Goal: Transaction & Acquisition: Purchase product/service

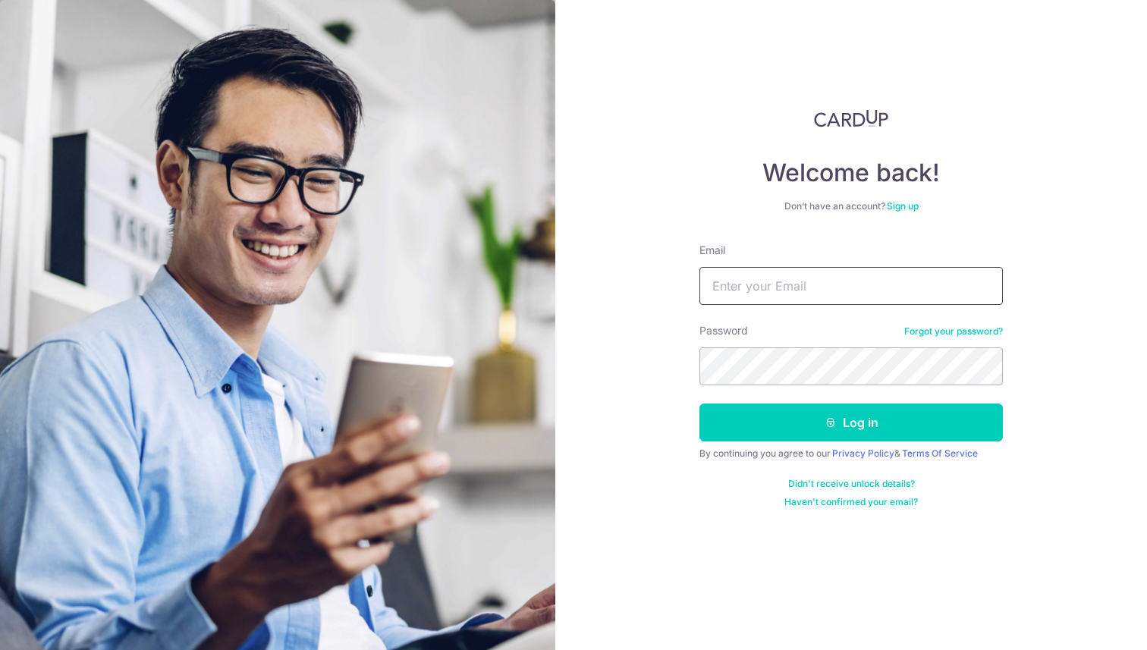
type input "[EMAIL_ADDRESS][DOMAIN_NAME]"
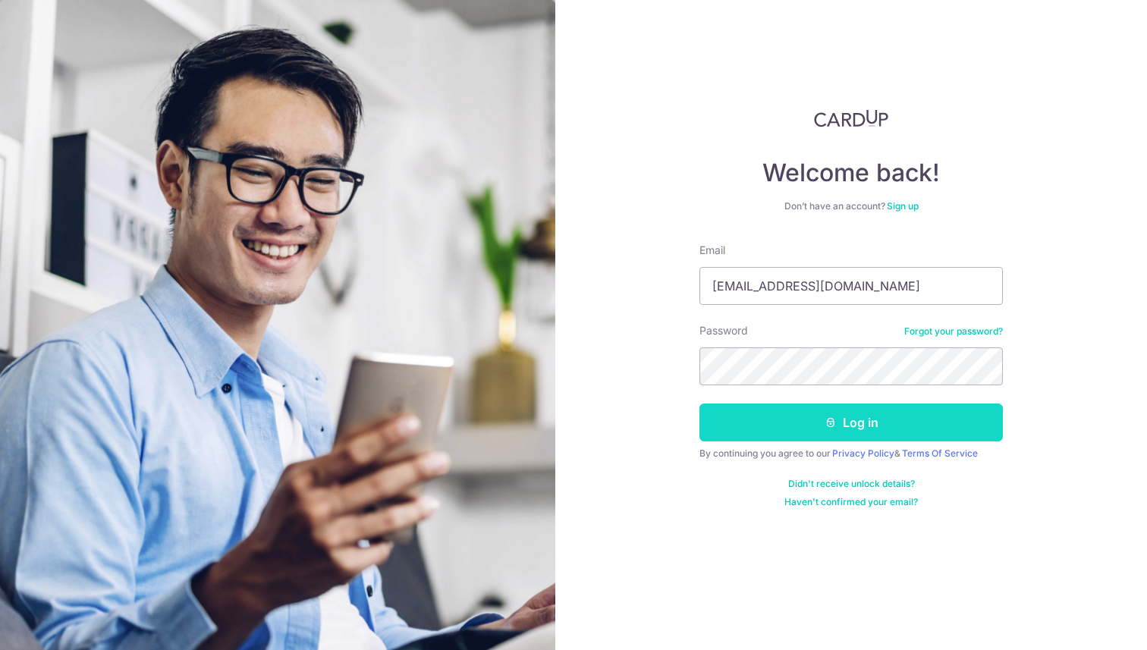
click at [813, 423] on button "Log in" at bounding box center [850, 422] width 303 height 38
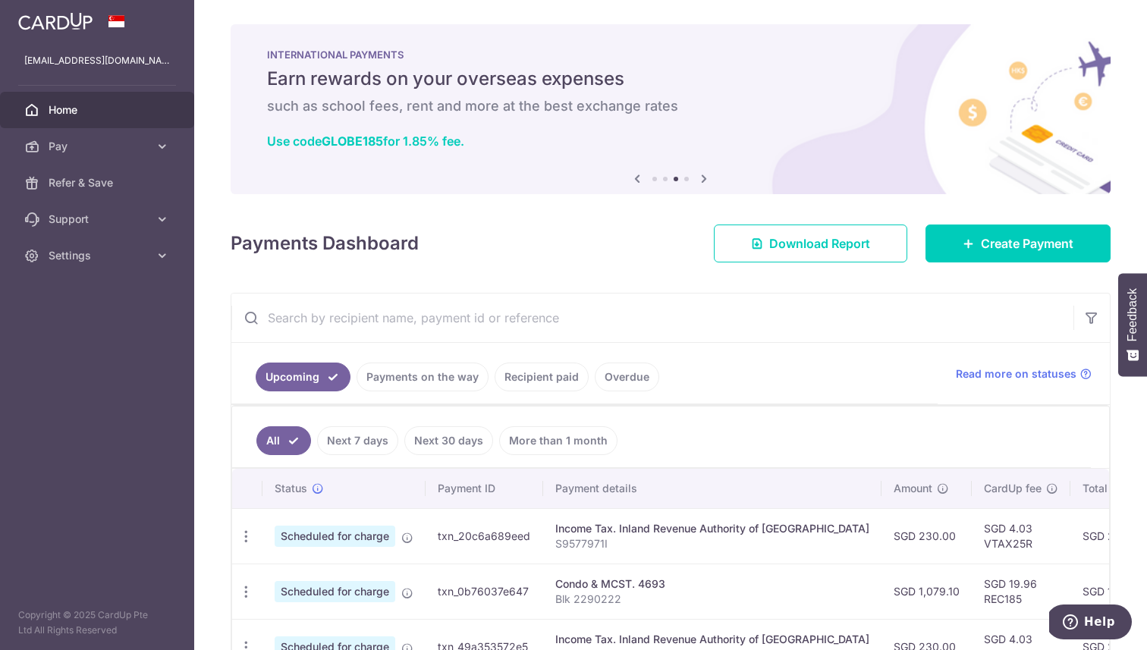
click at [68, 24] on img at bounding box center [55, 21] width 74 height 18
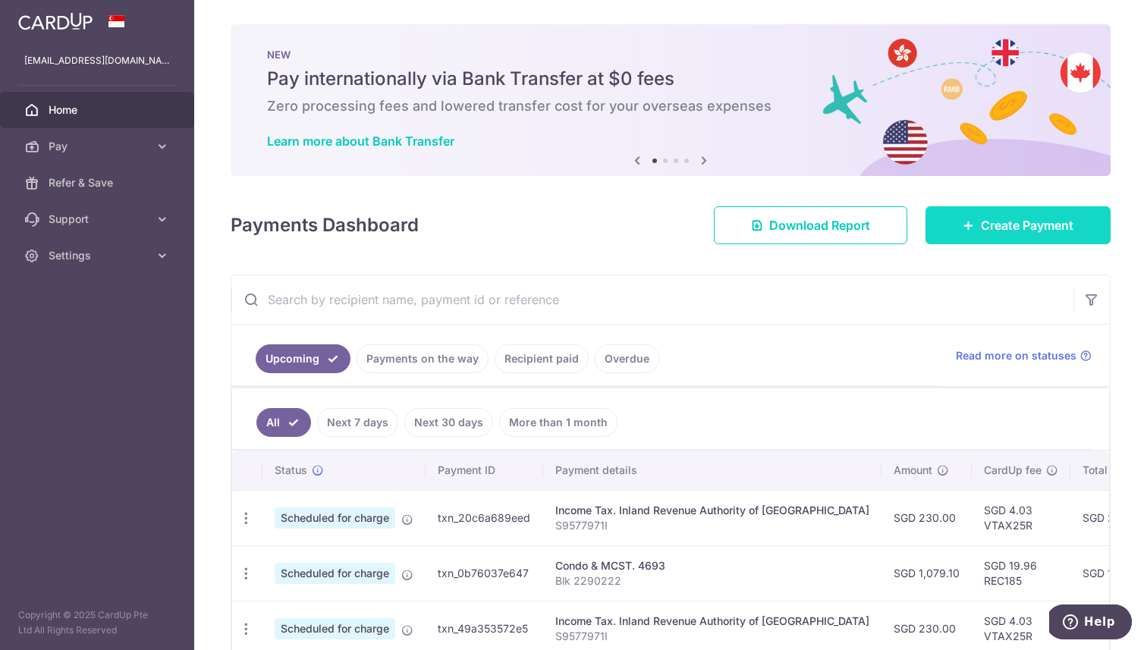
click at [1055, 211] on link "Create Payment" at bounding box center [1017, 225] width 185 height 38
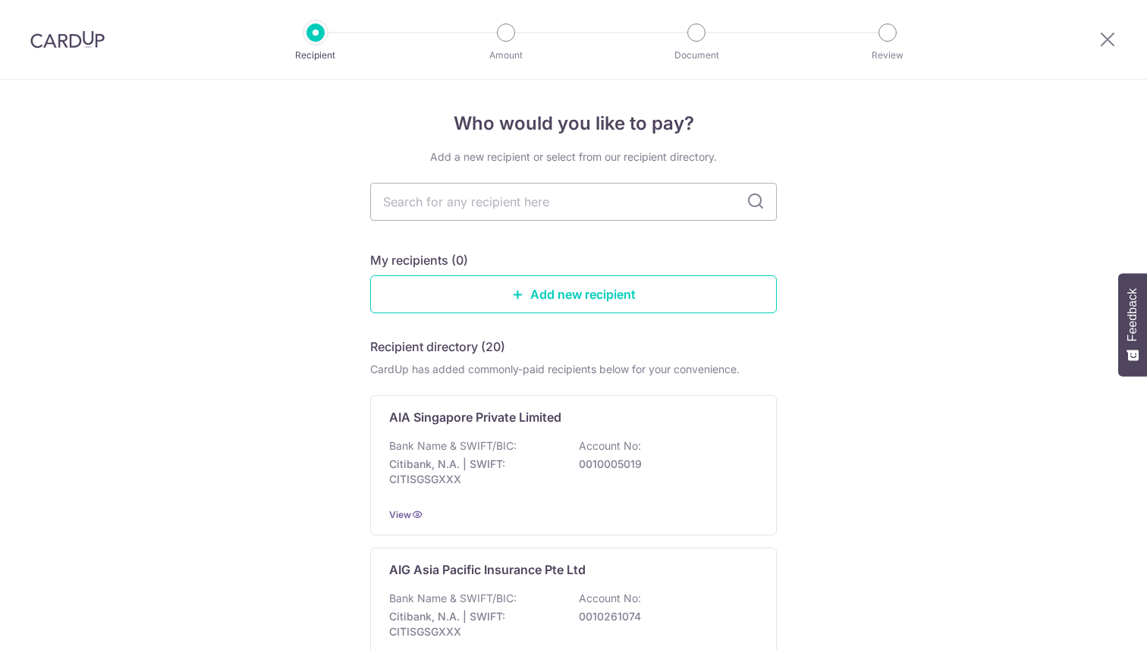
click at [547, 194] on input "text" at bounding box center [573, 202] width 407 height 38
type input "s"
type input "manulife"
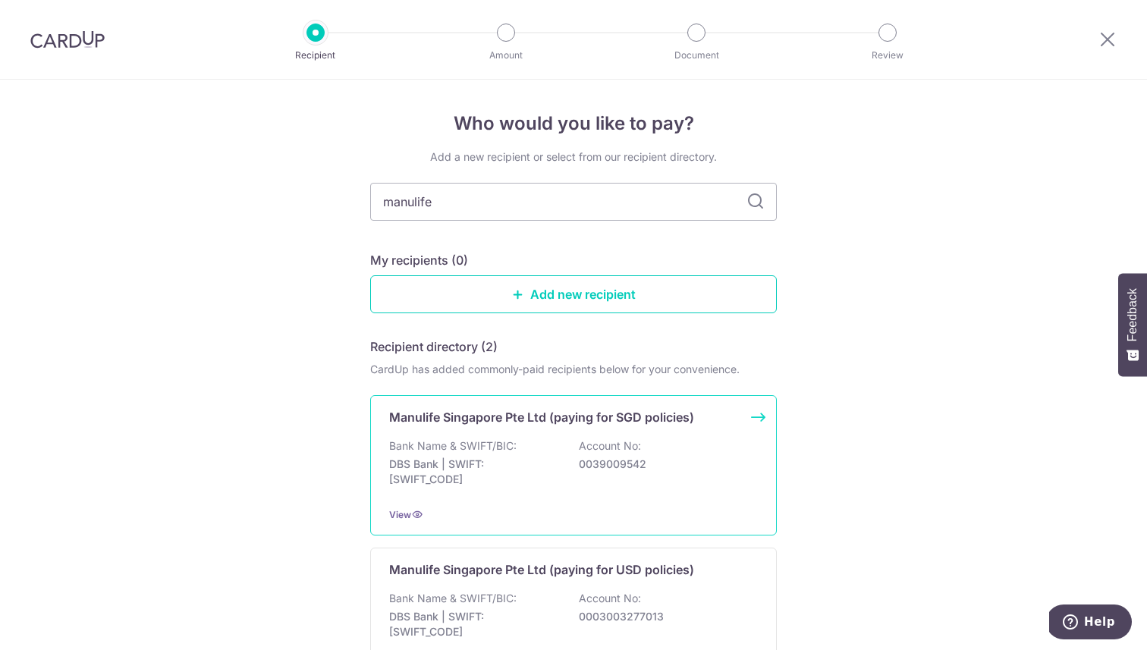
click at [562, 465] on div "Bank Name & SWIFT/BIC: DBS Bank | SWIFT: DBSSSGSGXXX Account No: 0039009542" at bounding box center [573, 466] width 369 height 56
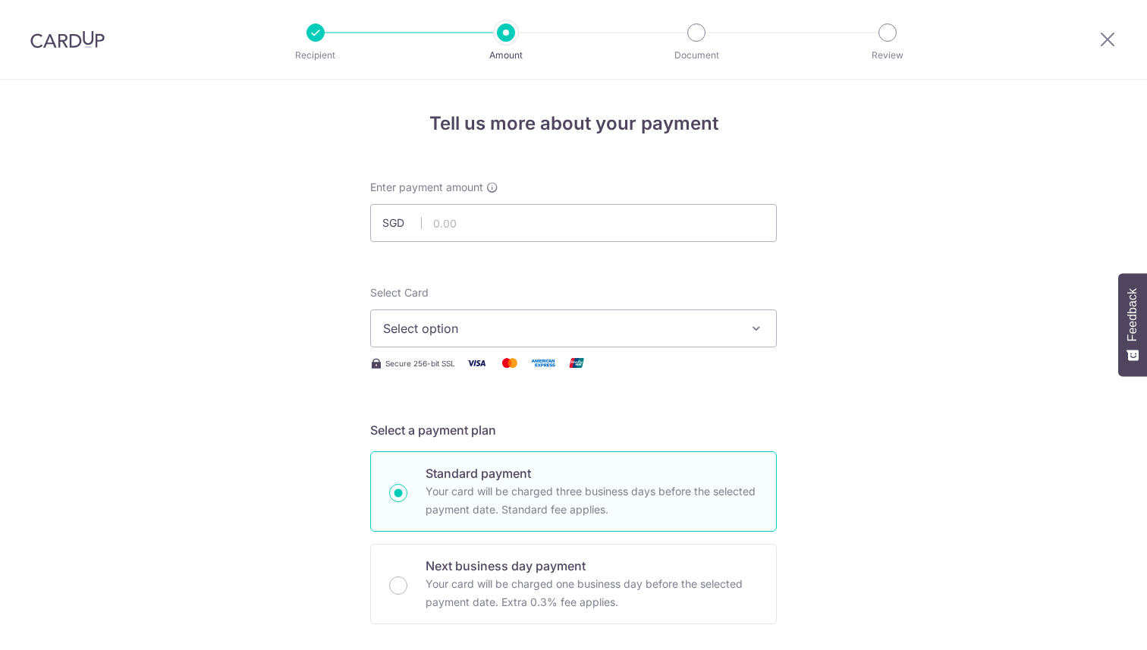
scroll to position [103, 0]
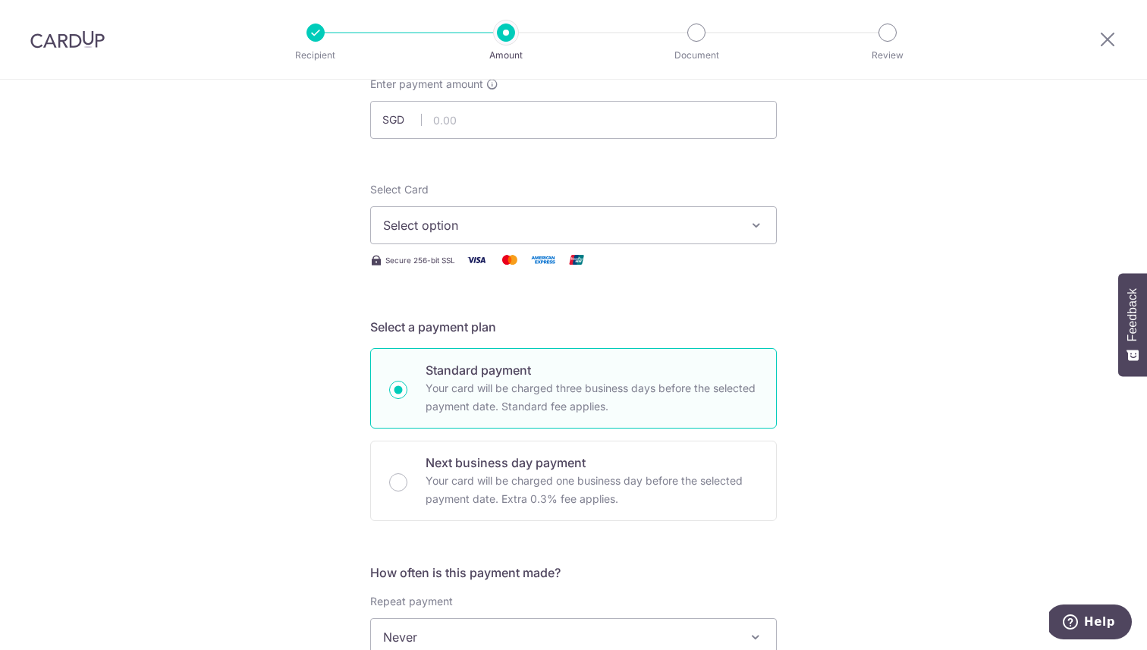
click at [551, 139] on div at bounding box center [591, 139] width 246 height 1
click at [476, 115] on input "text" at bounding box center [573, 120] width 407 height 38
click at [469, 221] on span "Select option" at bounding box center [559, 225] width 353 height 18
type input "30,000.00"
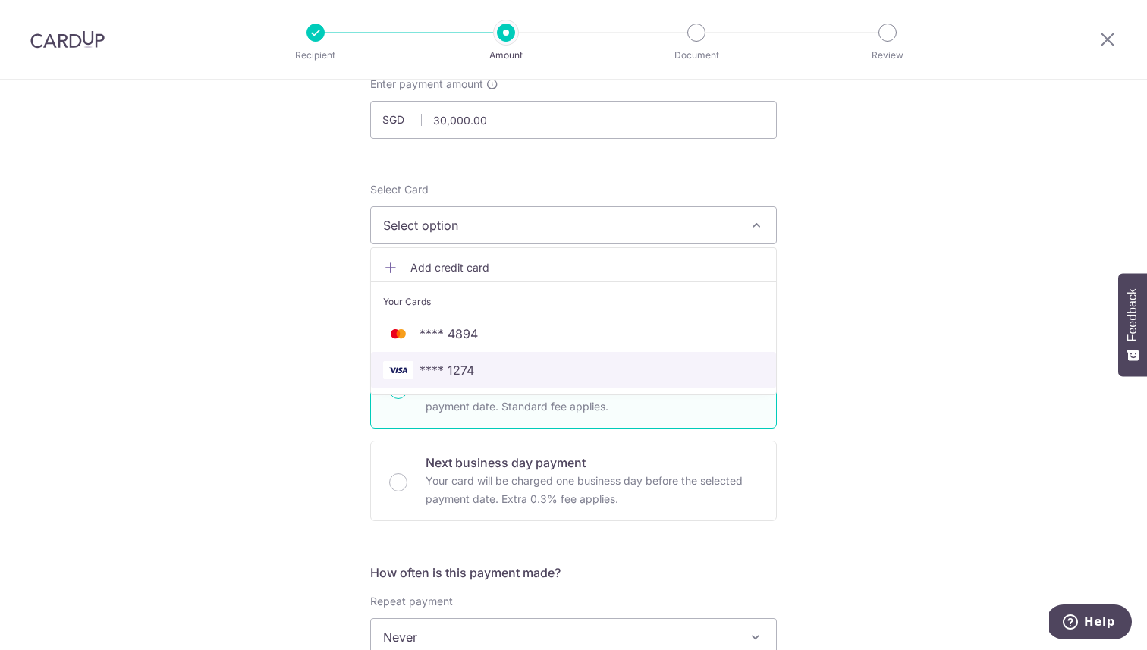
click at [476, 372] on span "**** 1274" at bounding box center [573, 370] width 381 height 18
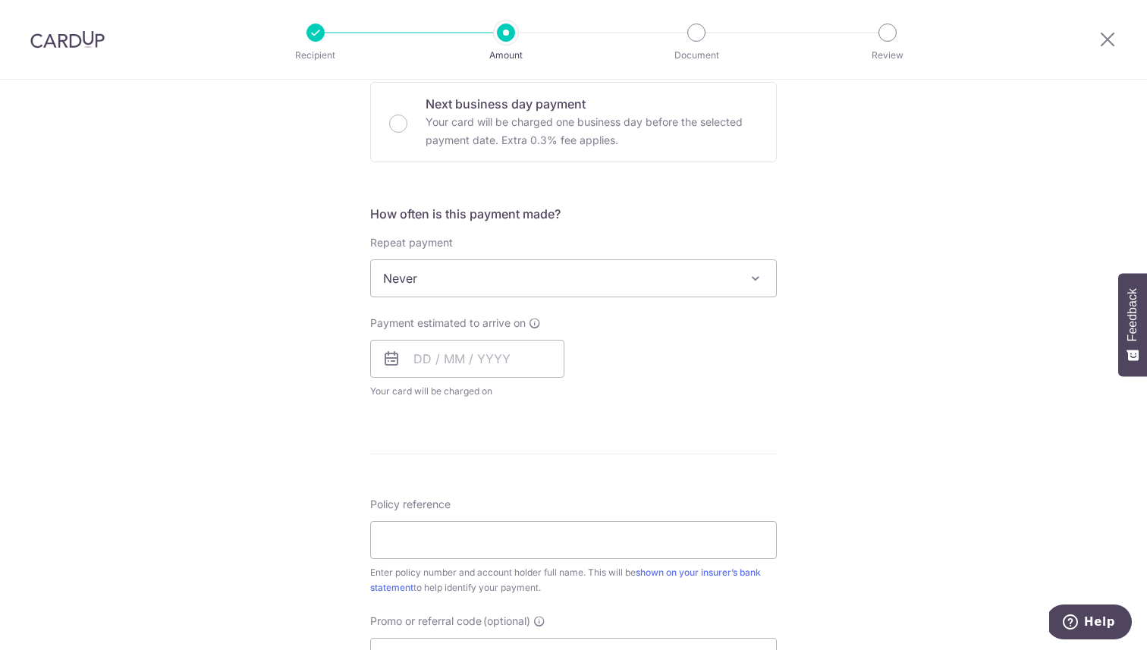
scroll to position [460, 0]
click at [499, 291] on span "Never" at bounding box center [573, 280] width 405 height 36
click at [448, 362] on input "text" at bounding box center [467, 361] width 194 height 38
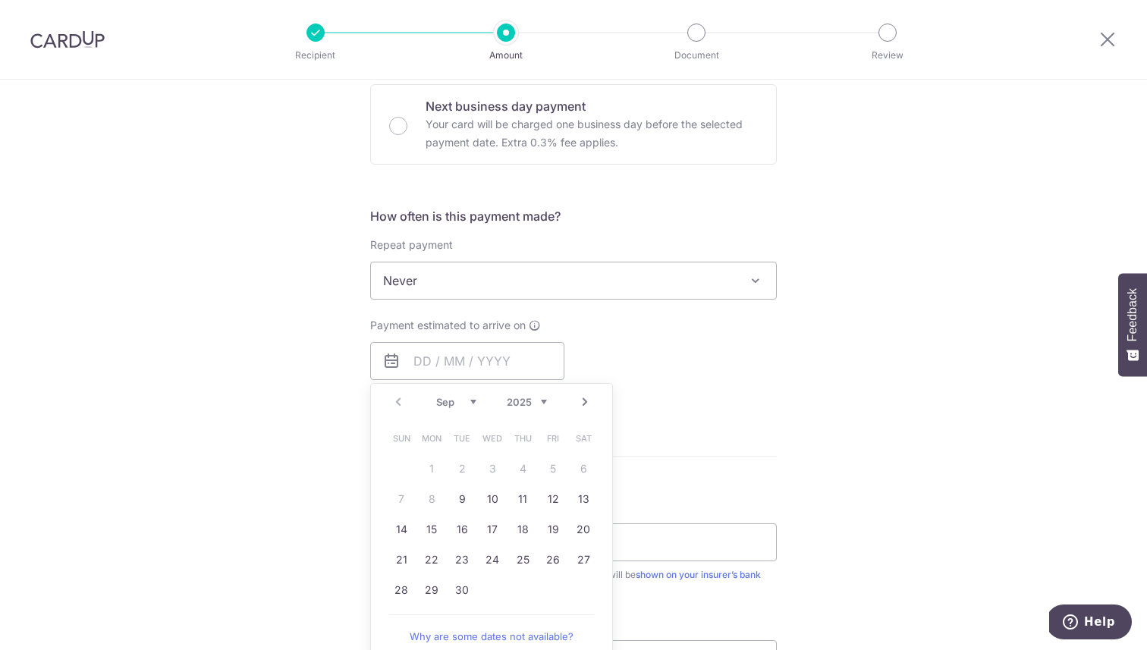
click at [826, 345] on div "Tell us more about your payment Enter payment amount SGD 30,000.00 30000.00 Sel…" at bounding box center [573, 306] width 1147 height 1372
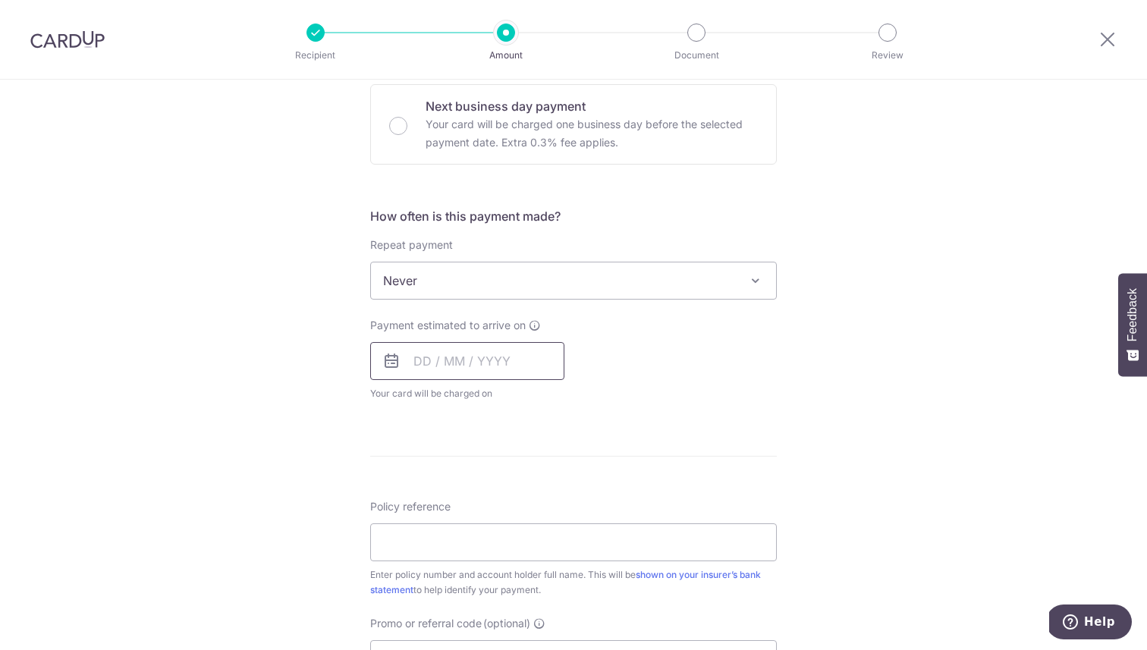
click at [472, 352] on input "text" at bounding box center [467, 361] width 194 height 38
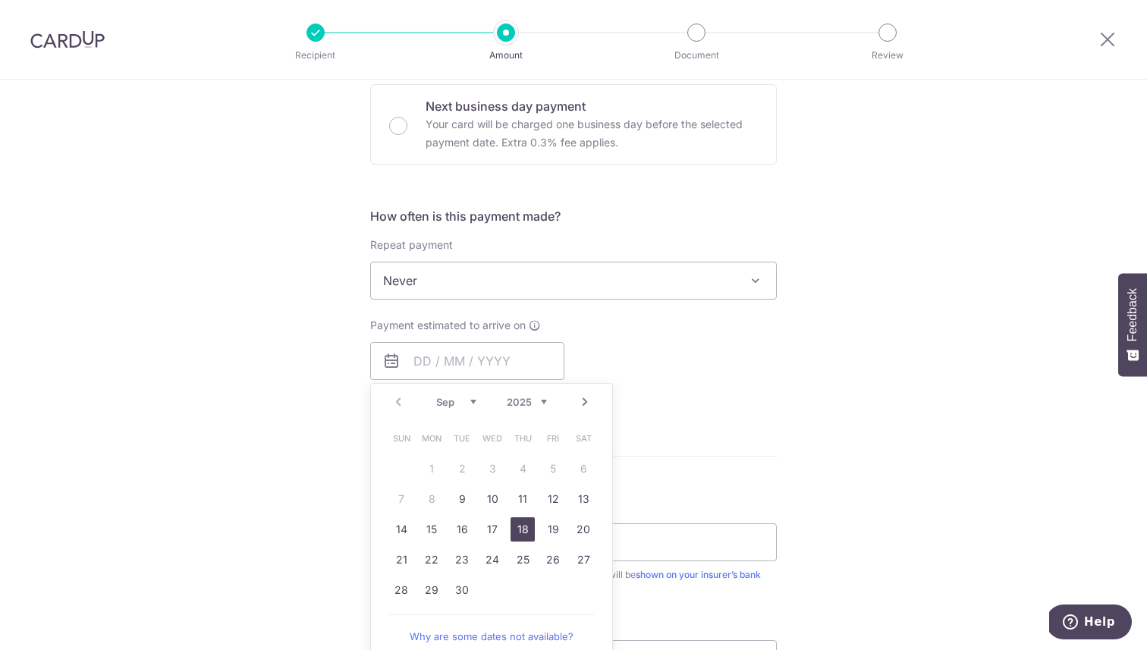
click at [521, 532] on link "18" at bounding box center [522, 529] width 24 height 24
type input "[DATE]"
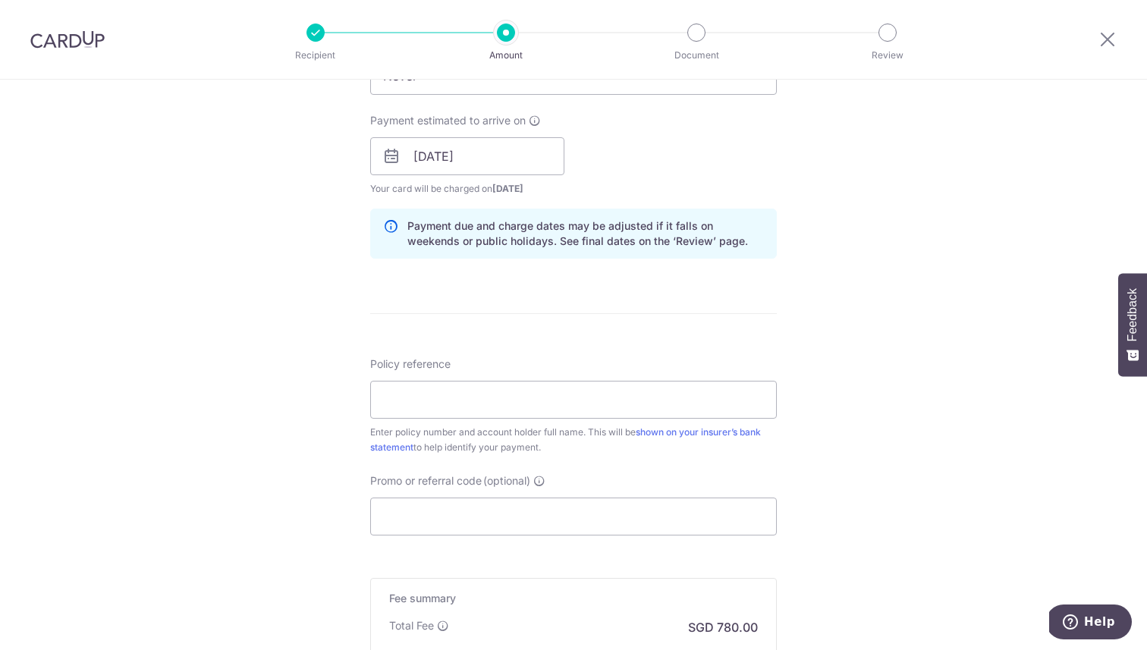
scroll to position [693, 0]
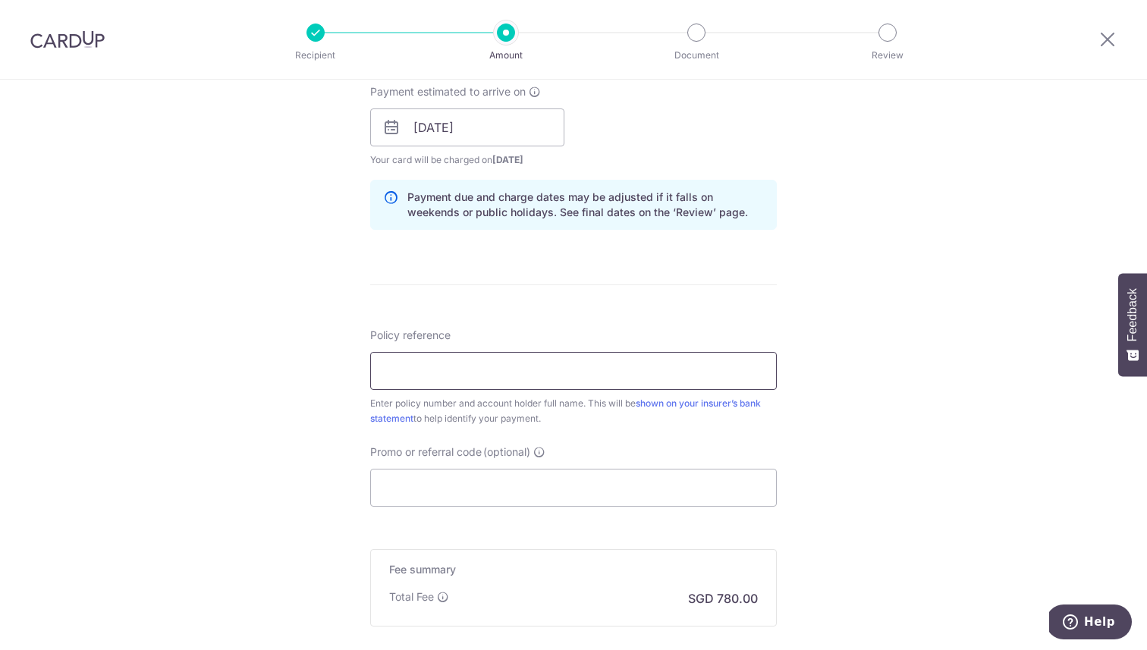
click at [547, 379] on input "Policy reference" at bounding box center [573, 371] width 407 height 38
click at [489, 373] on input "Policy reference" at bounding box center [573, 371] width 407 height 38
paste input "OFF225"
click at [435, 371] on input "OFF225" at bounding box center [573, 371] width 407 height 38
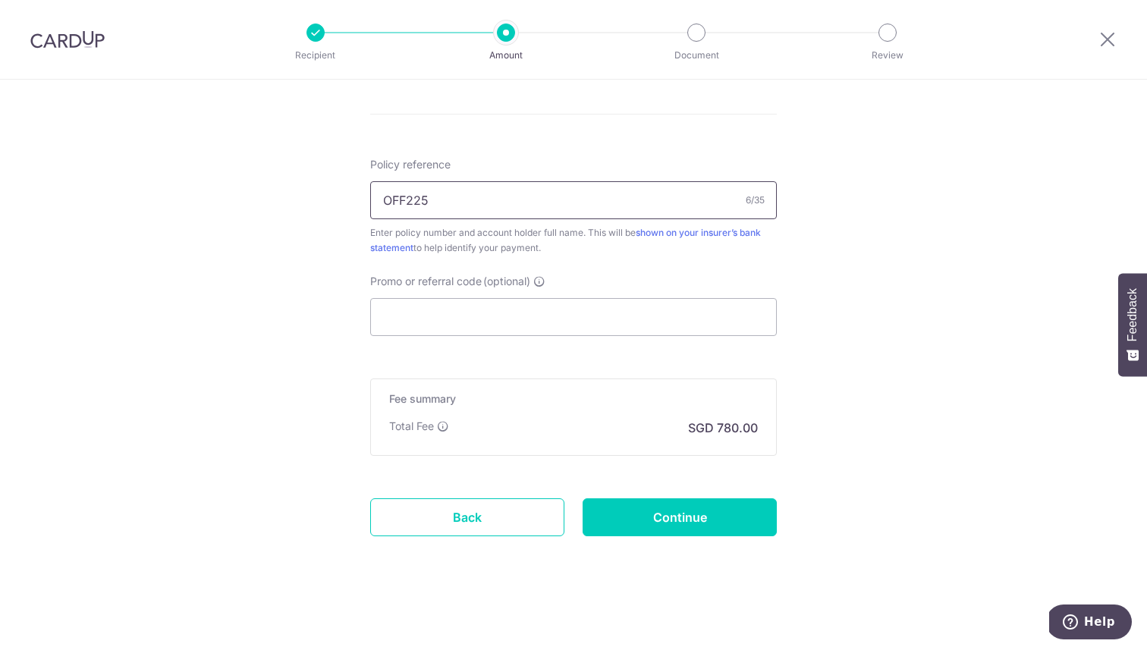
scroll to position [863, 0]
type input "OFF225"
click at [484, 319] on input "Promo or referral code (optional)" at bounding box center [573, 318] width 407 height 38
paste input "OFF225"
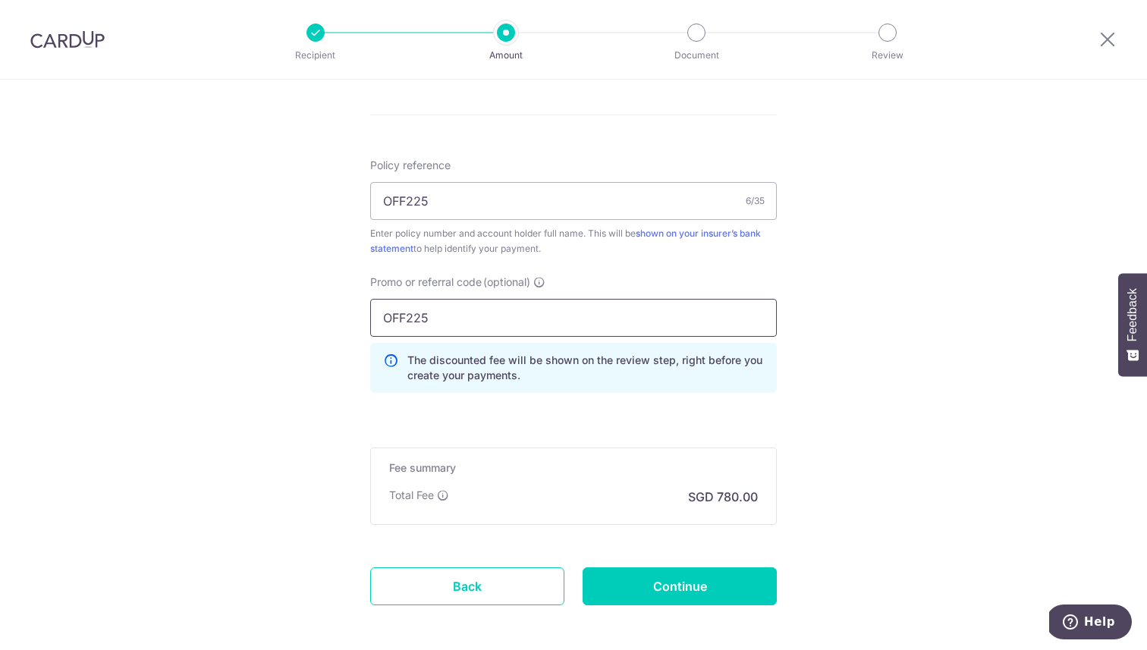
type input "OFF225"
click at [439, 198] on input "OFF225" at bounding box center [573, 201] width 407 height 38
paste input "2451447621"
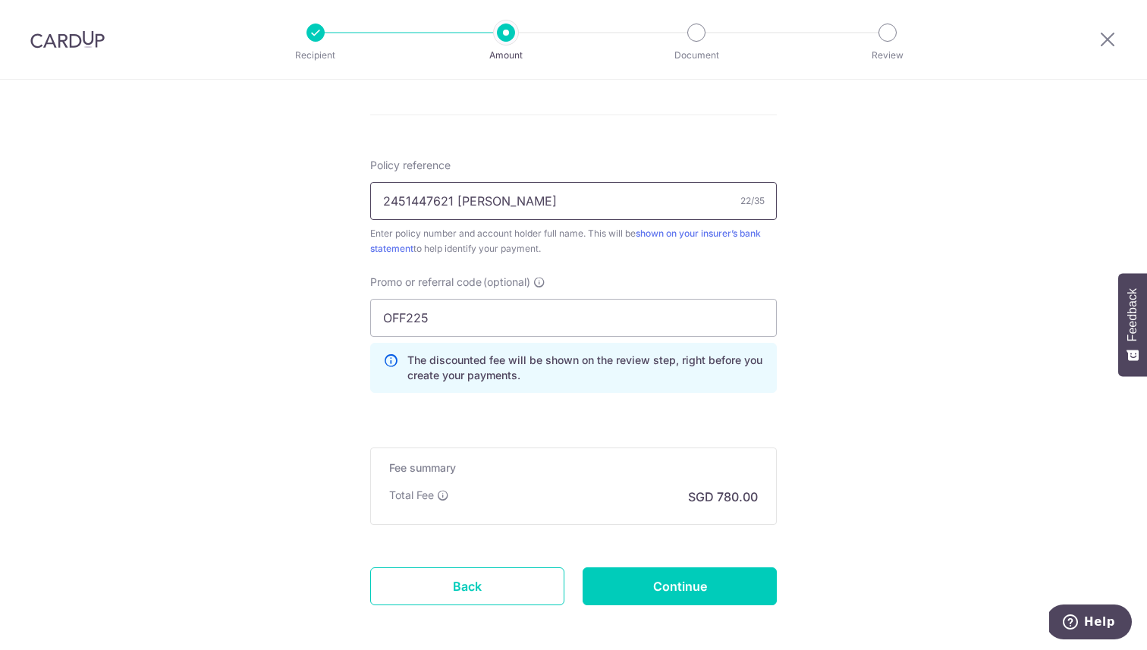
scroll to position [929, 0]
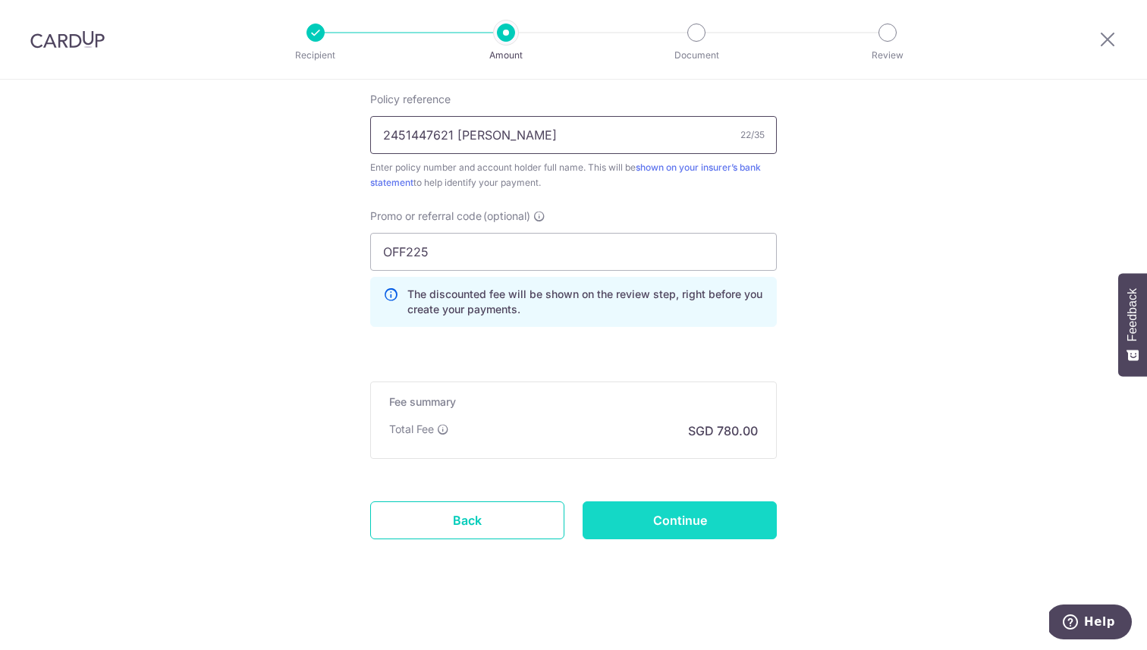
type input "2451447621 [PERSON_NAME]"
click at [701, 513] on input "Continue" at bounding box center [679, 520] width 194 height 38
type input "Create Schedule"
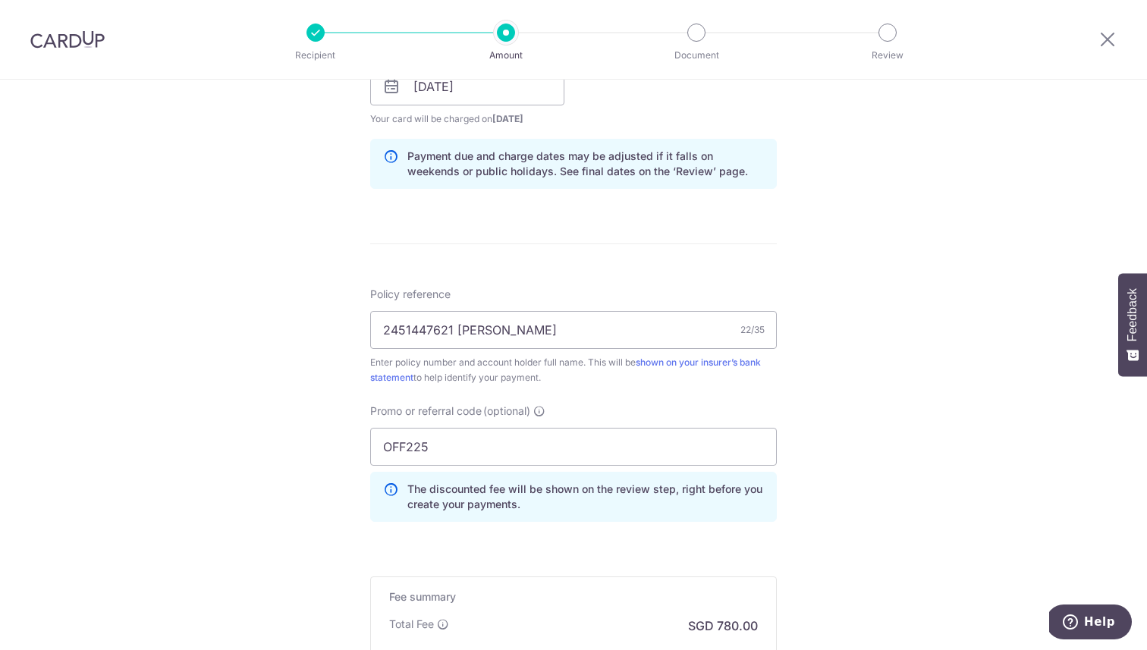
scroll to position [733, 0]
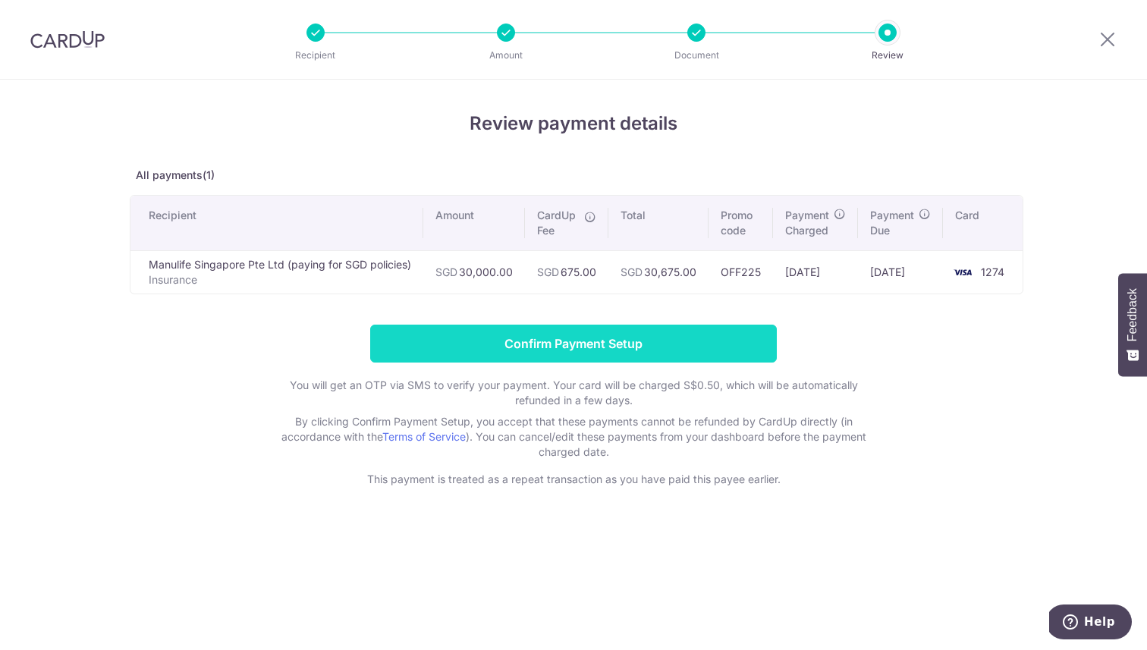
click at [583, 341] on input "Confirm Payment Setup" at bounding box center [573, 344] width 407 height 38
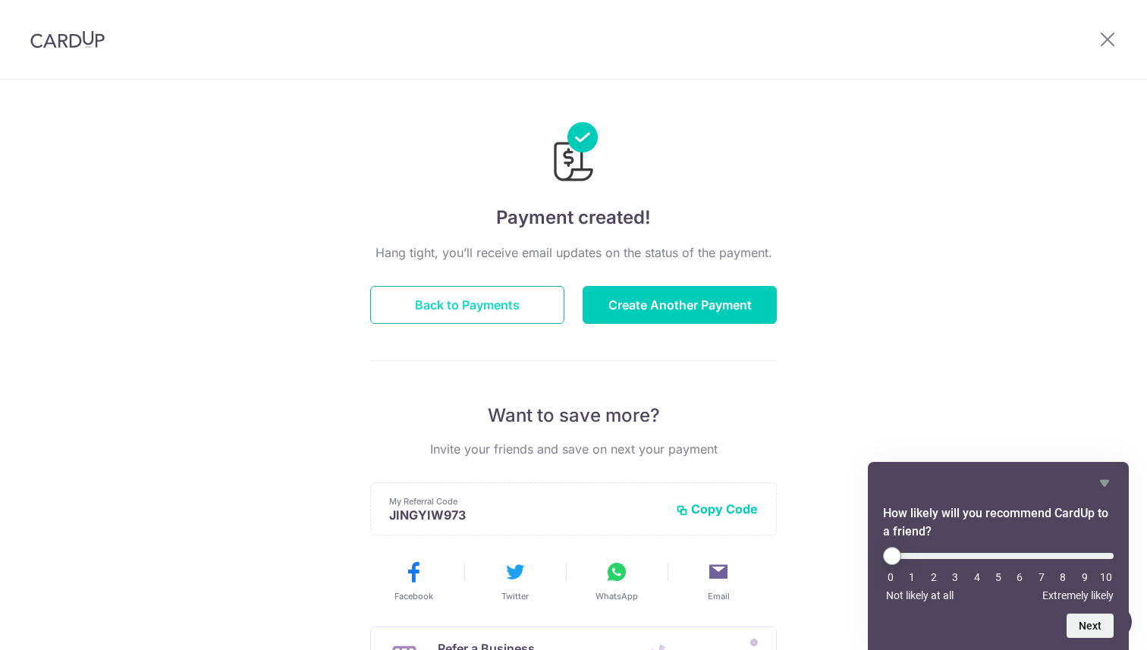
click at [496, 307] on button "Back to Payments" at bounding box center [467, 305] width 194 height 38
